Goal: Information Seeking & Learning: Learn about a topic

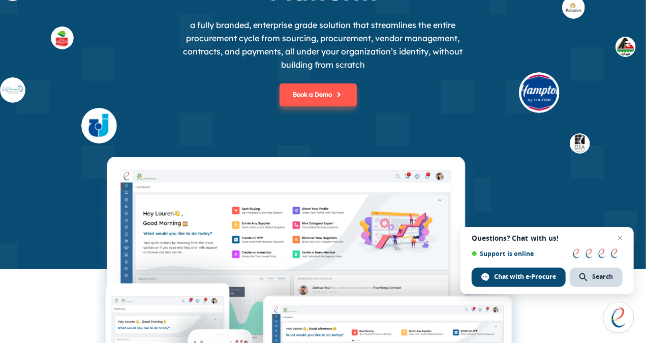
scroll to position [153, 0]
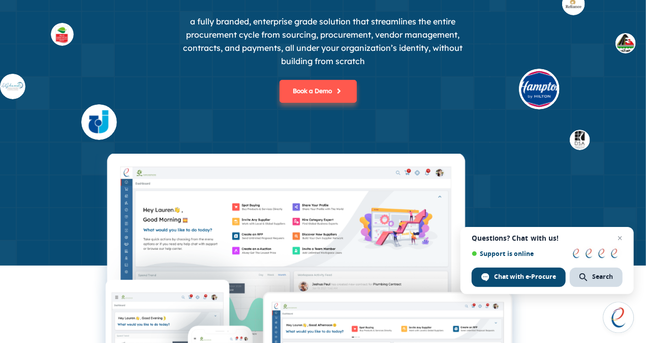
click at [618, 239] on span "Close chat" at bounding box center [620, 238] width 12 height 12
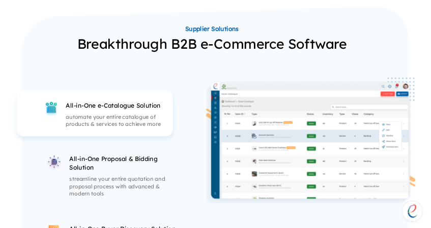
scroll to position [1728, 0]
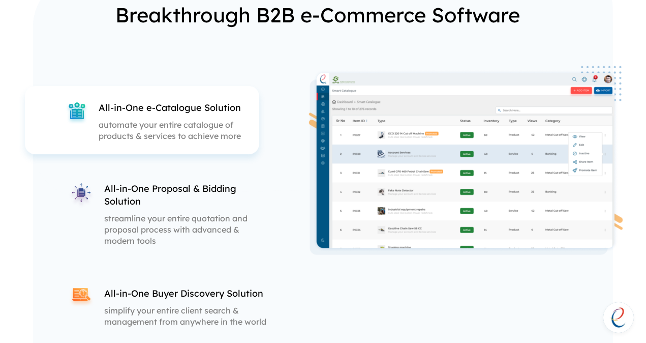
click at [212, 210] on div "All-in-One Proposal & Bidding Solution streamline your entire quotation and pro…" at bounding box center [187, 214] width 167 height 64
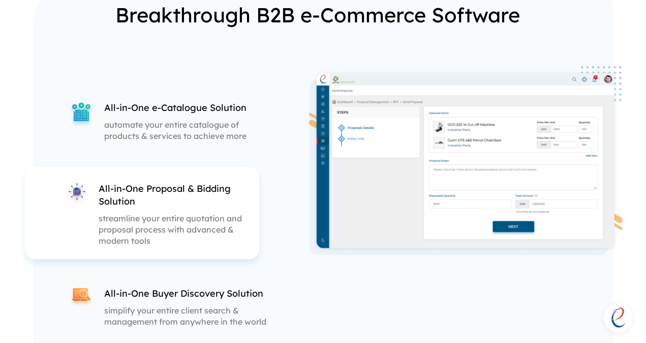
click at [208, 147] on div "All-in-One e-Catalogue Solution automate your entire catalogue of products & se…" at bounding box center [170, 120] width 213 height 68
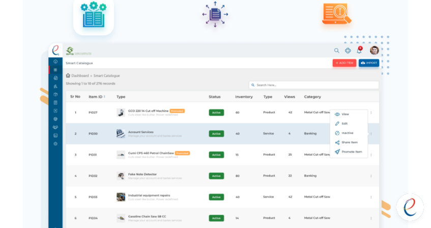
scroll to position [1763, 0]
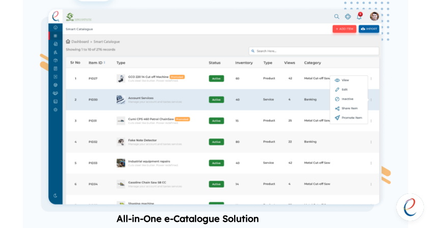
drag, startPoint x: 155, startPoint y: 147, endPoint x: 31, endPoint y: 138, distance: 124.4
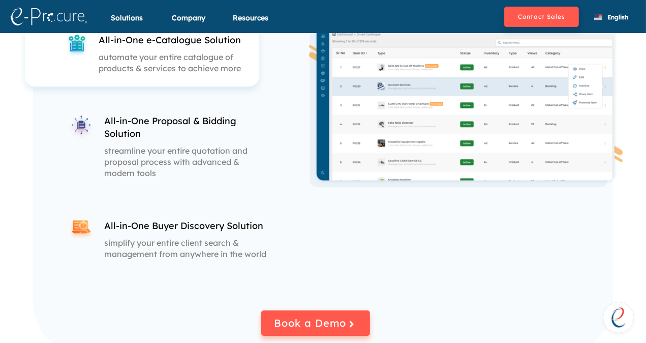
click at [181, 152] on p "streamline your entire quotation and proposal process with advanced & modern to…" at bounding box center [187, 162] width 167 height 34
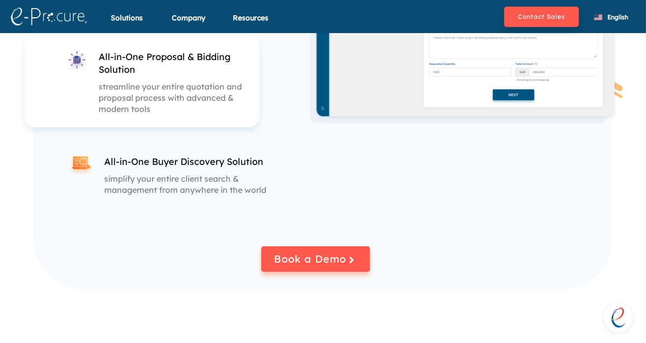
scroll to position [1794, 0]
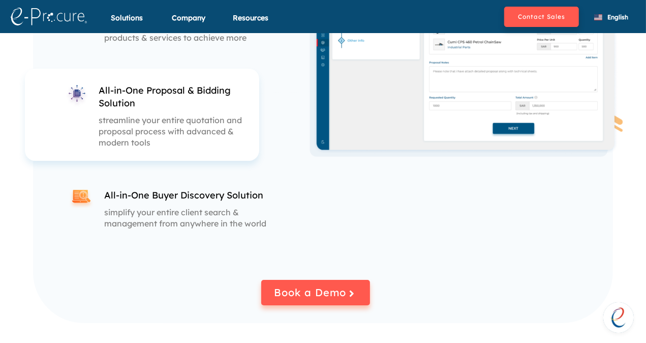
click at [192, 210] on p "simplify your entire client search & management from anywhere in the world" at bounding box center [187, 217] width 167 height 22
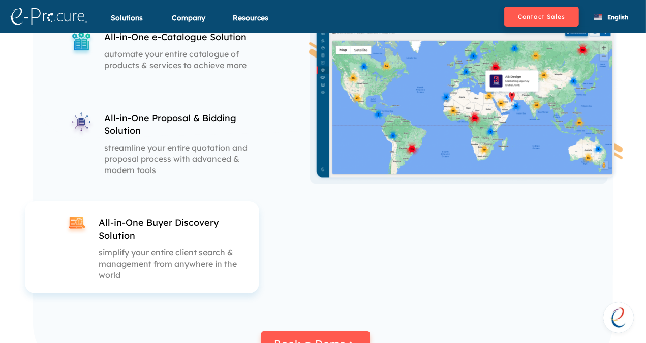
scroll to position [1743, 0]
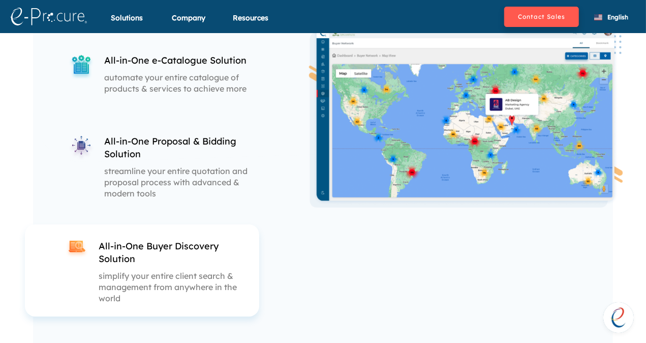
click at [331, 227] on div at bounding box center [466, 173] width 326 height 311
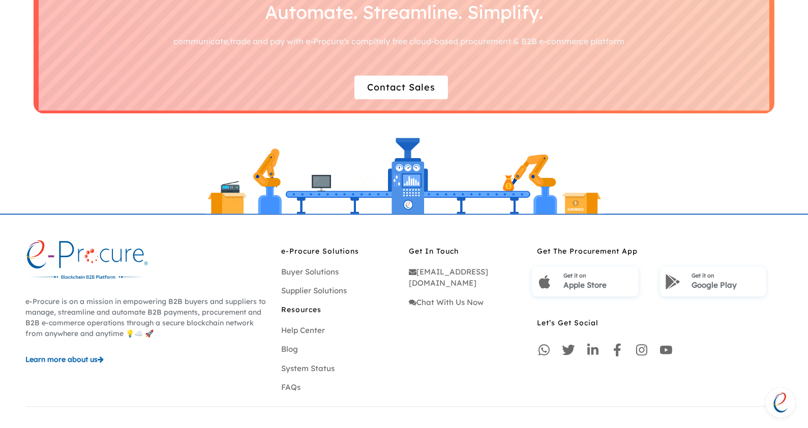
scroll to position [2846, 0]
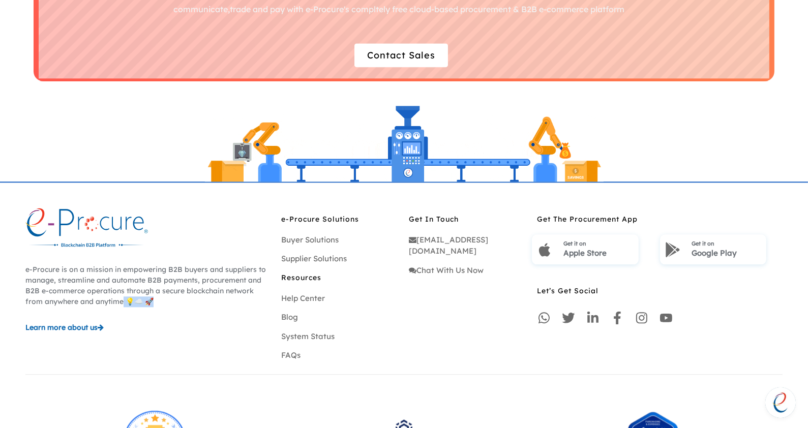
drag, startPoint x: 146, startPoint y: 299, endPoint x: 104, endPoint y: 302, distance: 42.9
click at [104, 302] on p "e-Procure is on a mission in empowering B2B buyers and suppliers to manage, str…" at bounding box center [148, 285] width 246 height 43
drag, startPoint x: 104, startPoint y: 302, endPoint x: 142, endPoint y: 339, distance: 53.2
click at [142, 339] on div "e-Procure is on a mission in empowering B2B buyers and suppliers to manage, str…" at bounding box center [148, 288] width 256 height 161
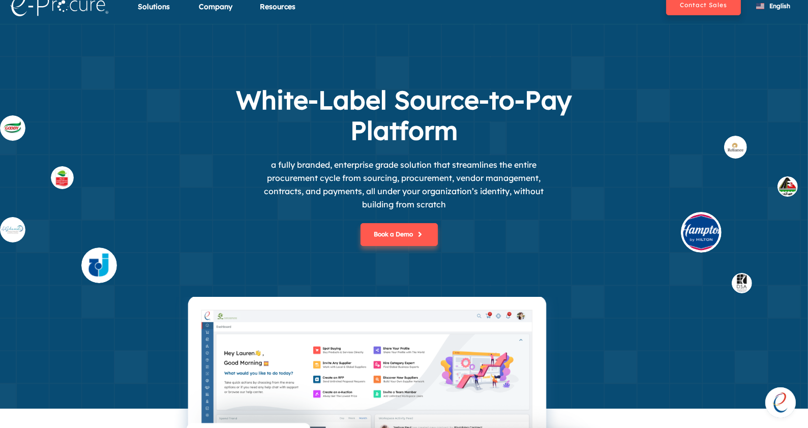
scroll to position [0, 0]
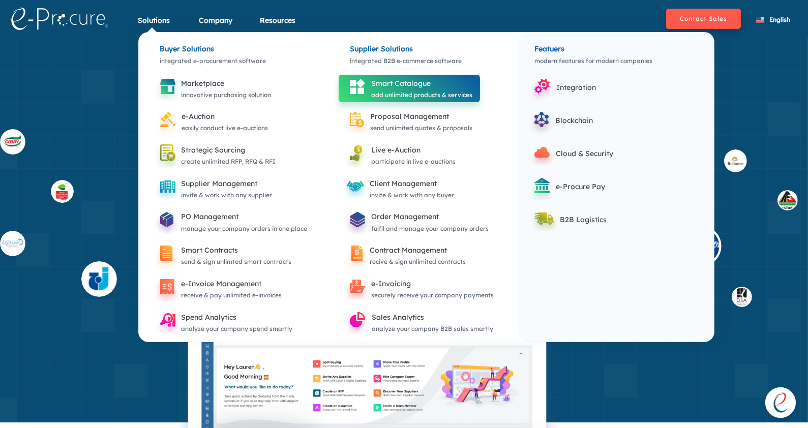
click at [379, 92] on div "add unlimited products & services" at bounding box center [421, 94] width 101 height 11
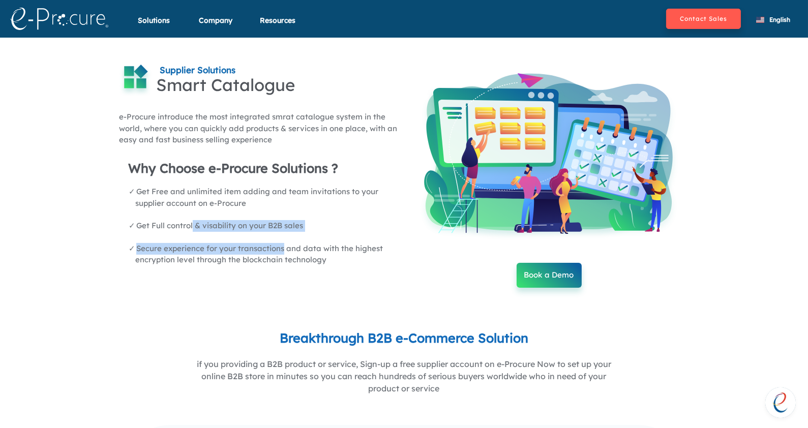
drag, startPoint x: 191, startPoint y: 229, endPoint x: 281, endPoint y: 237, distance: 90.3
click at [281, 237] on ul "Get Free and unlimited item adding and team invitations to your supplier accoun…" at bounding box center [259, 226] width 280 height 80
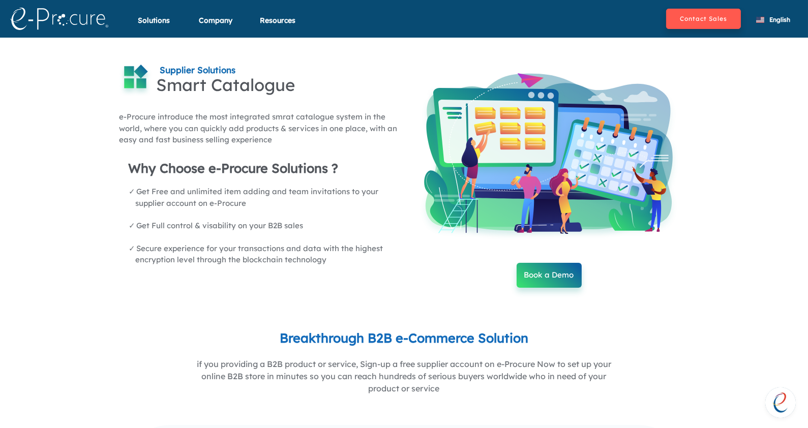
drag, startPoint x: 281, startPoint y: 237, endPoint x: 330, endPoint y: 276, distance: 62.6
click at [329, 276] on div "Supplier Solutions Smart Catalogue e-Procure introduce the most integrated smra…" at bounding box center [259, 175] width 290 height 225
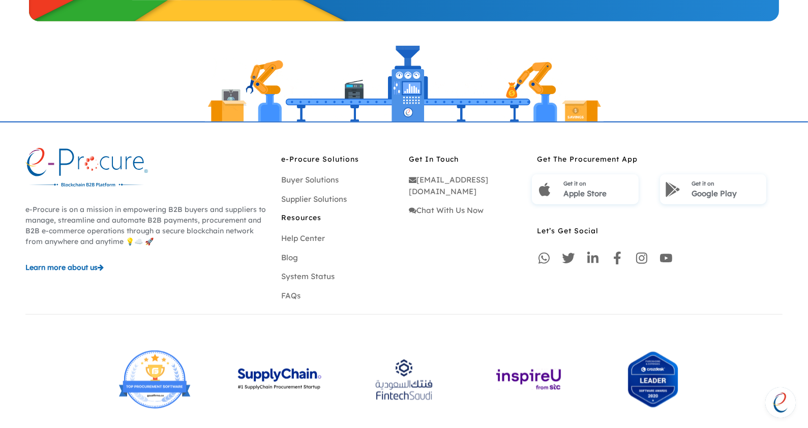
scroll to position [1271, 0]
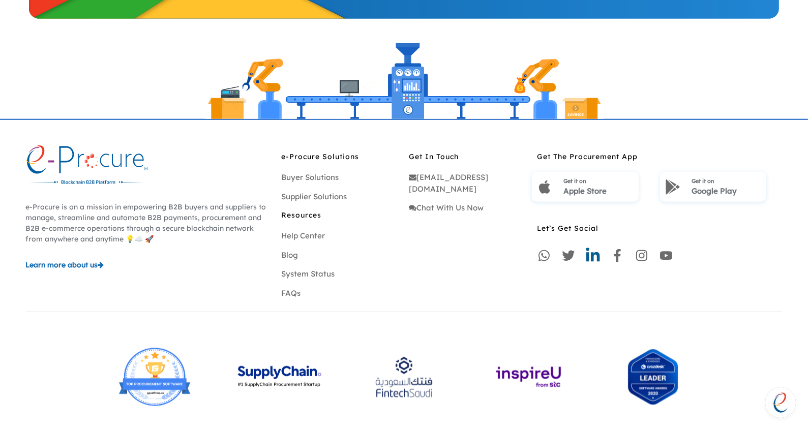
click at [594, 260] on icon at bounding box center [593, 256] width 16 height 16
